Goal: Task Accomplishment & Management: Manage account settings

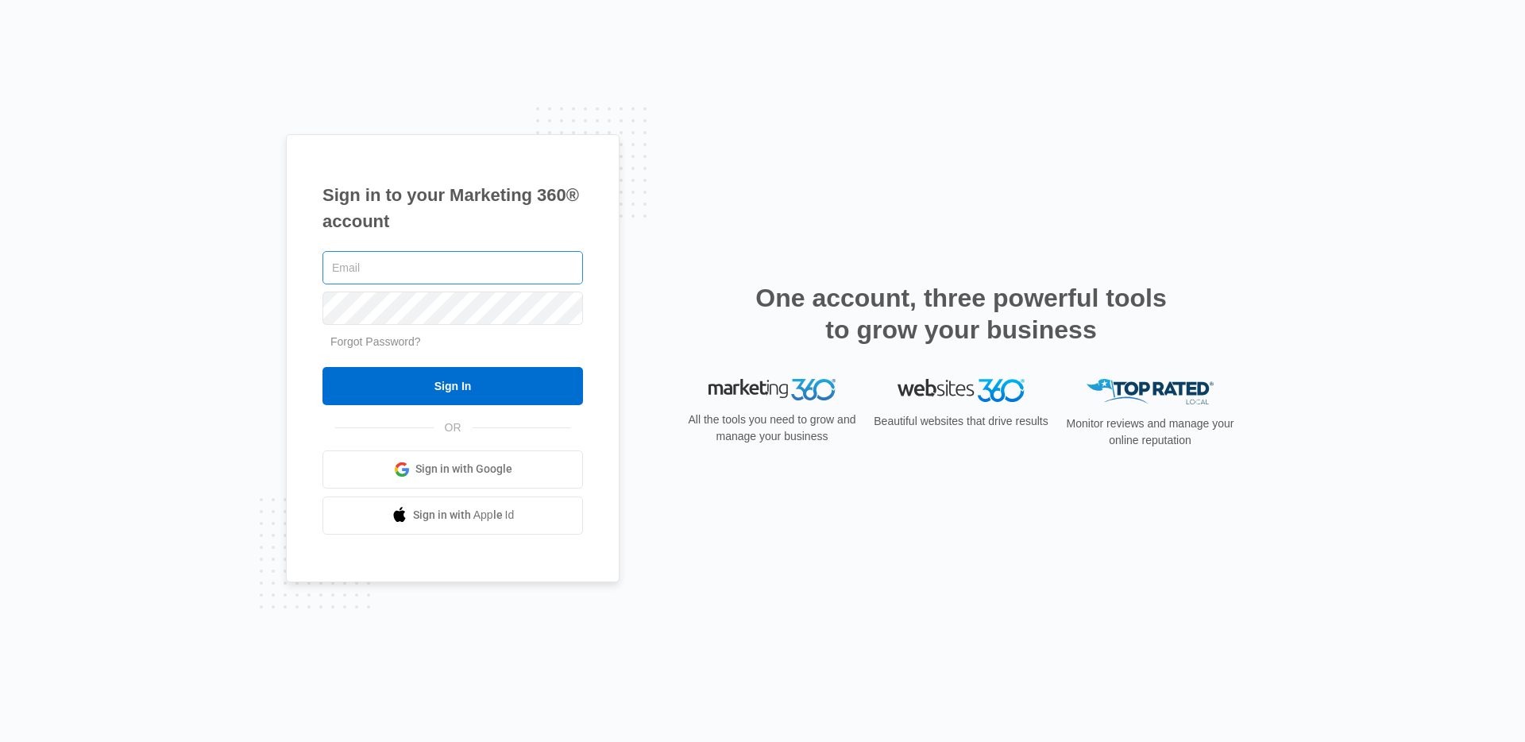
click at [381, 268] on input "text" at bounding box center [452, 267] width 261 height 33
type input "[EMAIL_ADDRESS][DOMAIN_NAME]"
click at [322, 367] on input "Sign In" at bounding box center [452, 386] width 261 height 38
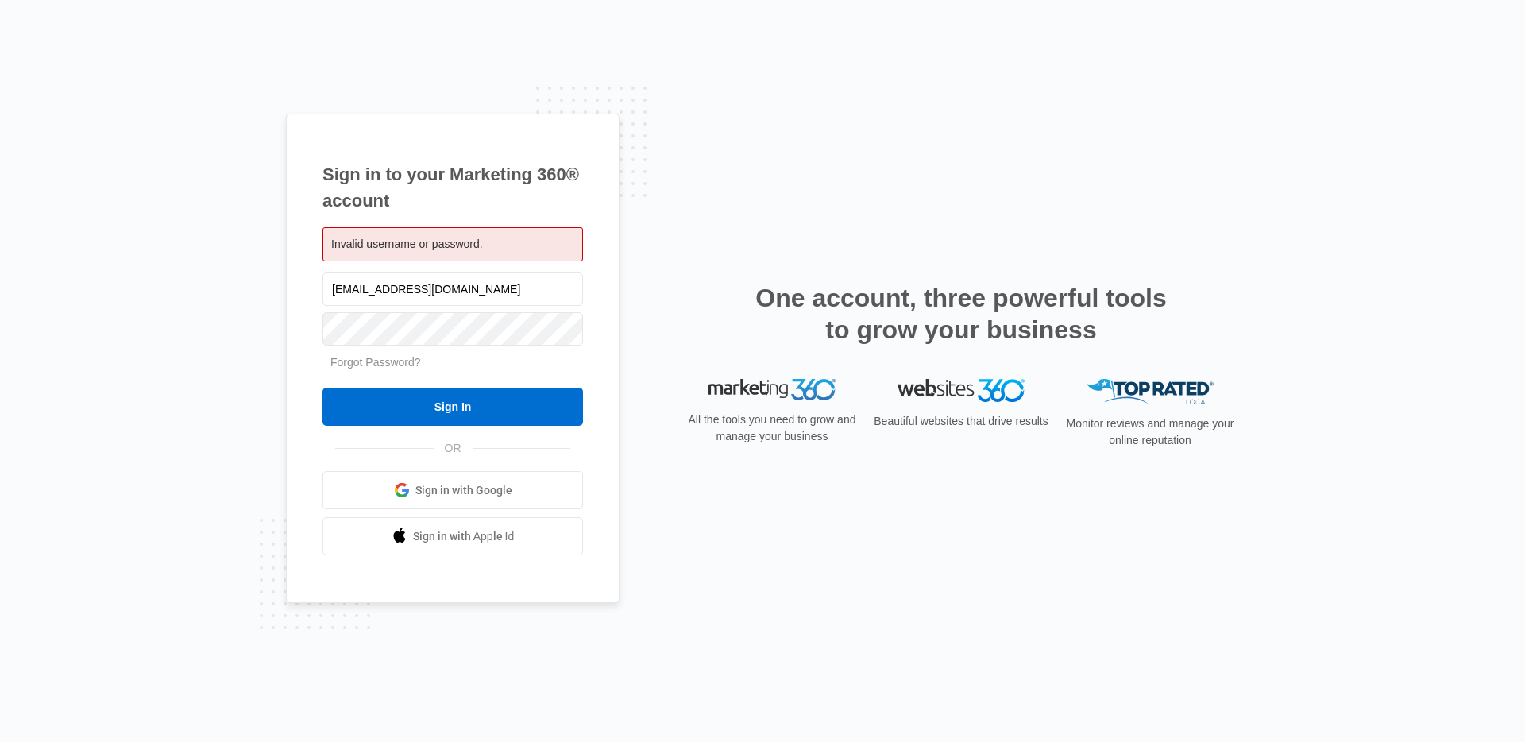
click at [466, 245] on span "Invalid username or password." at bounding box center [407, 243] width 152 height 13
click at [469, 242] on span "Invalid username or password." at bounding box center [407, 243] width 152 height 13
